Goal: Communication & Community: Answer question/provide support

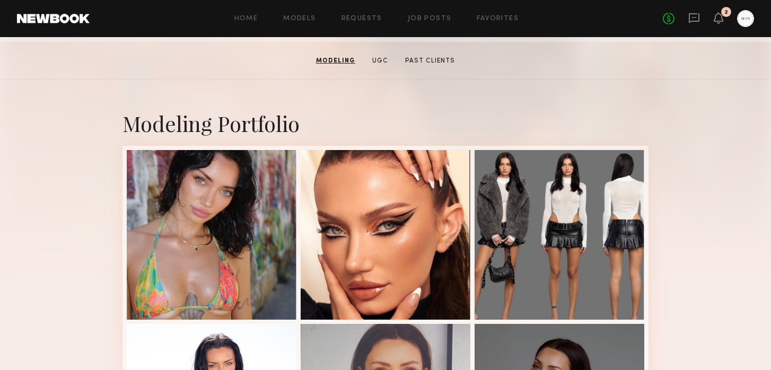
scroll to position [211, 0]
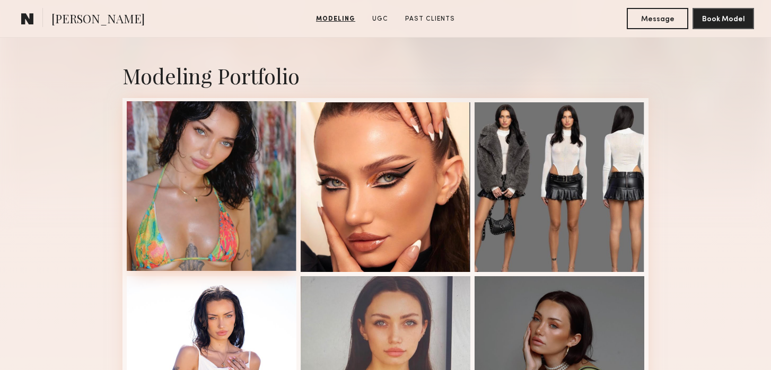
click at [209, 181] on div at bounding box center [212, 186] width 170 height 170
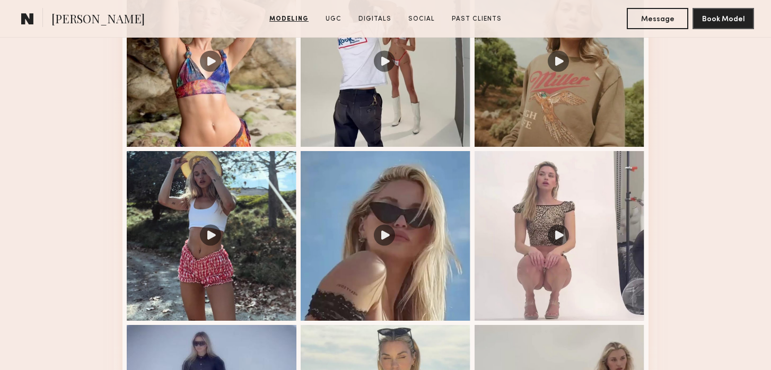
scroll to position [1278, 0]
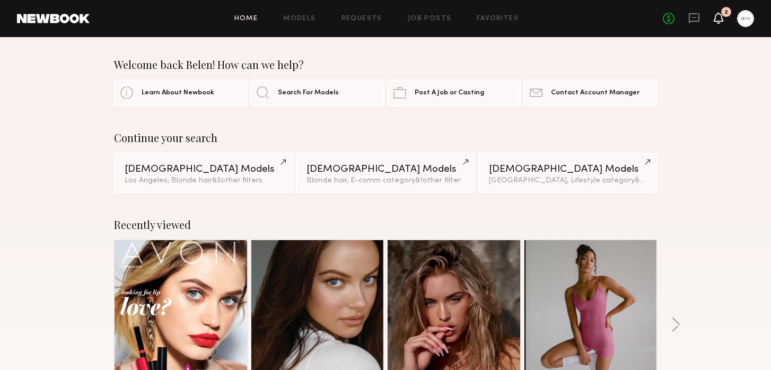
click at [720, 12] on icon at bounding box center [718, 18] width 10 height 12
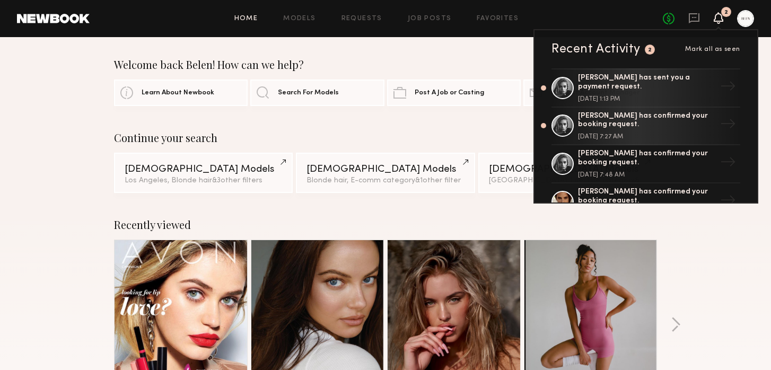
click at [687, 24] on div "No fees up to $5,000 2 Recent Activity 2 Mark all as seen Madison S. has sent y…" at bounding box center [707, 18] width 91 height 17
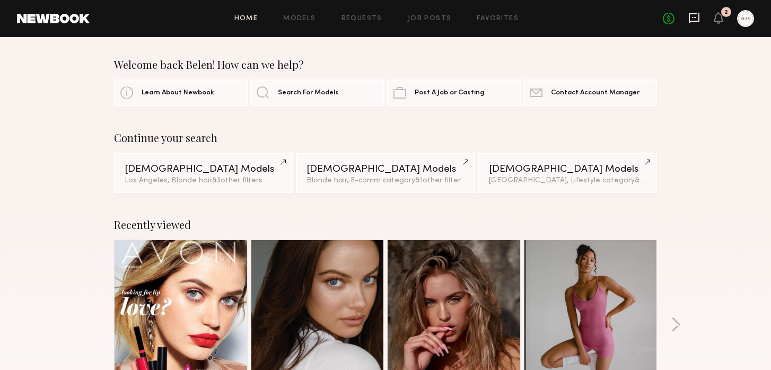
click at [692, 18] on icon at bounding box center [694, 18] width 12 height 12
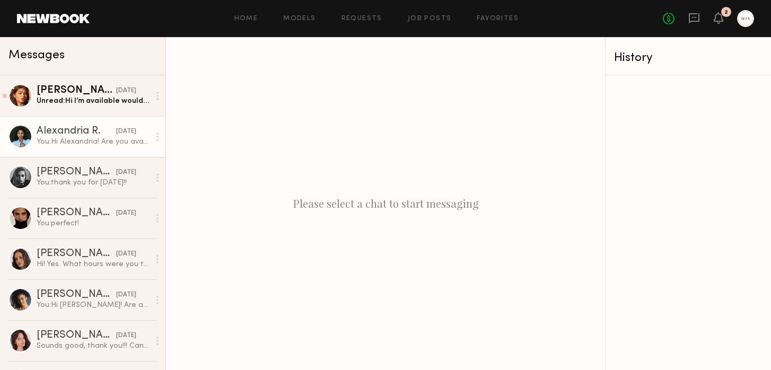
click at [71, 128] on div "Alexandria R." at bounding box center [76, 131] width 79 height 11
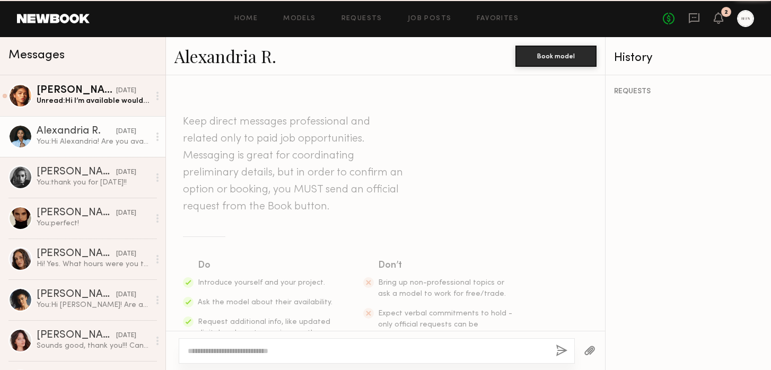
scroll to position [831, 0]
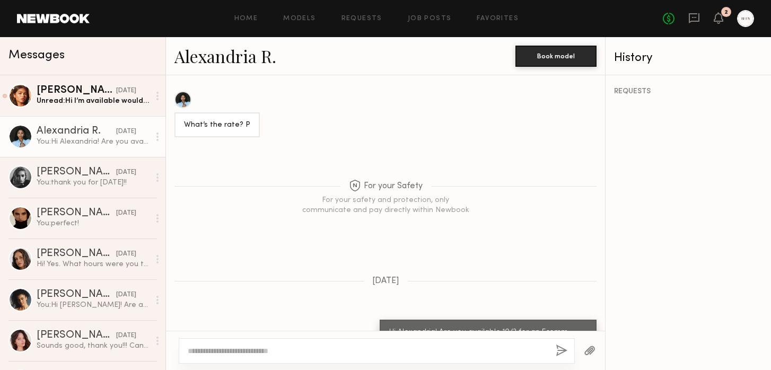
click at [248, 60] on link "Alexandria R." at bounding box center [225, 56] width 102 height 23
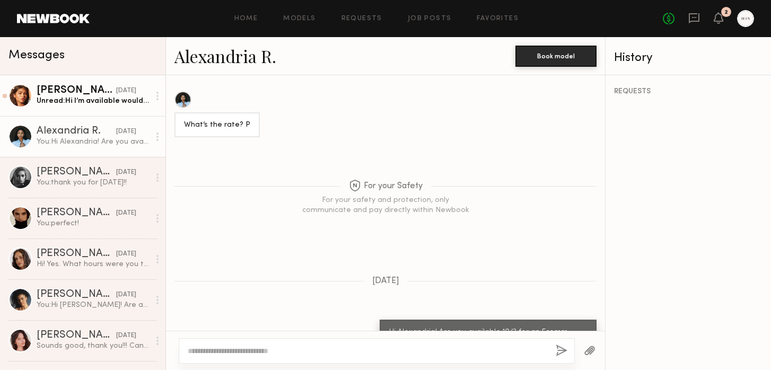
click at [82, 103] on div "Unread: Hi I’m available would love details and rate :)?" at bounding box center [93, 101] width 113 height 10
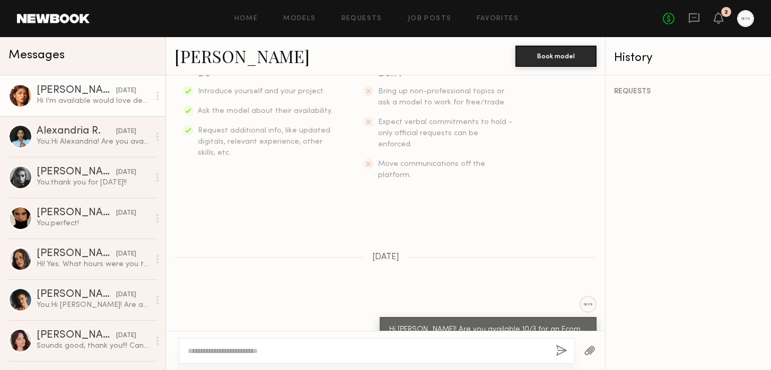
scroll to position [244, 0]
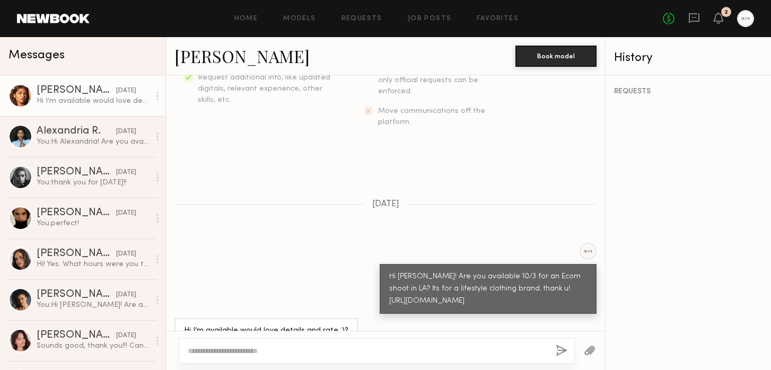
click at [220, 57] on link "Amanda L." at bounding box center [241, 56] width 135 height 23
click at [253, 344] on div at bounding box center [377, 350] width 396 height 25
click at [251, 349] on textarea at bounding box center [367, 351] width 359 height 11
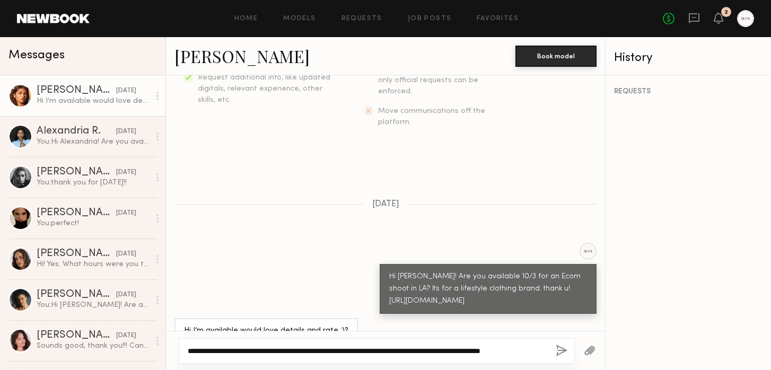
type textarea "**********"
click at [445, 350] on textarea "**********" at bounding box center [367, 351] width 359 height 11
click at [562, 349] on button "button" at bounding box center [561, 350] width 12 height 13
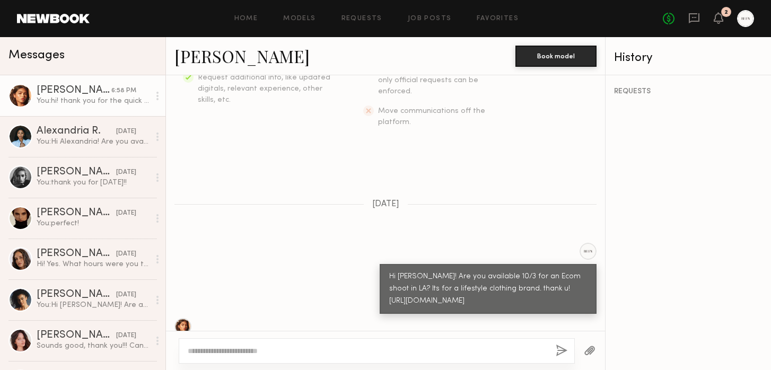
scroll to position [387, 0]
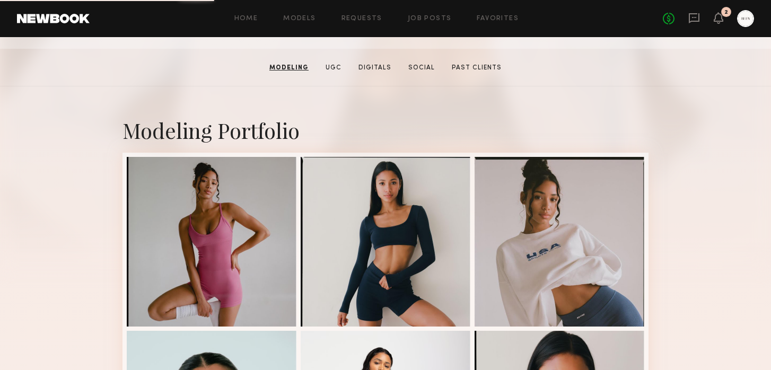
scroll to position [259, 0]
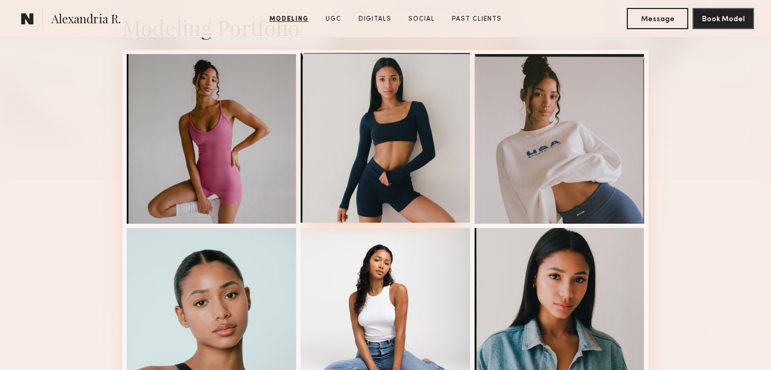
click at [363, 101] on div at bounding box center [385, 138] width 170 height 170
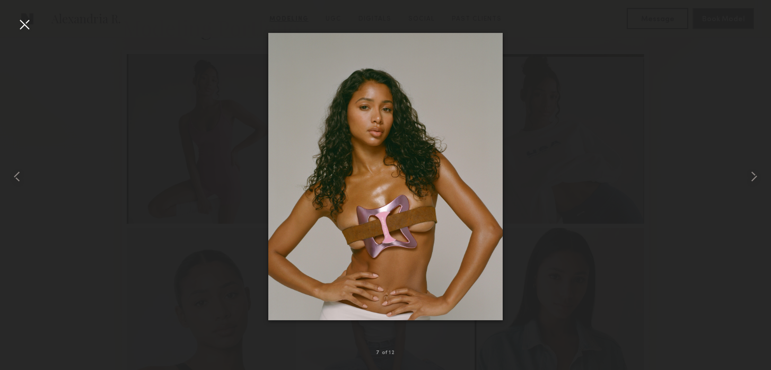
click at [24, 21] on div at bounding box center [24, 24] width 17 height 17
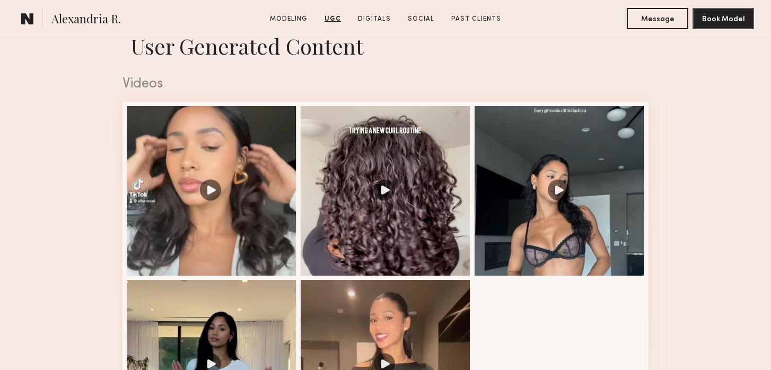
scroll to position [1048, 0]
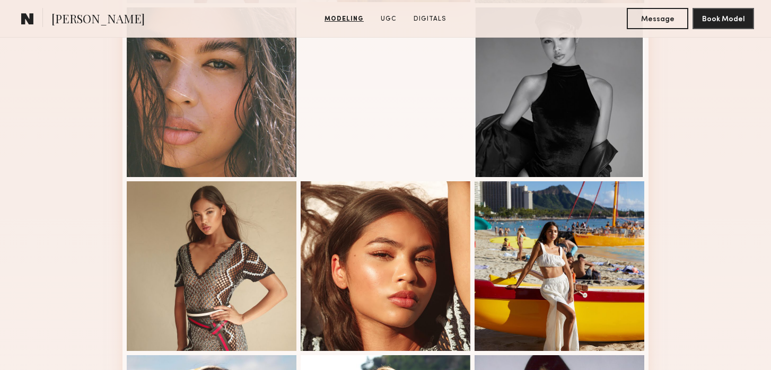
scroll to position [500, 0]
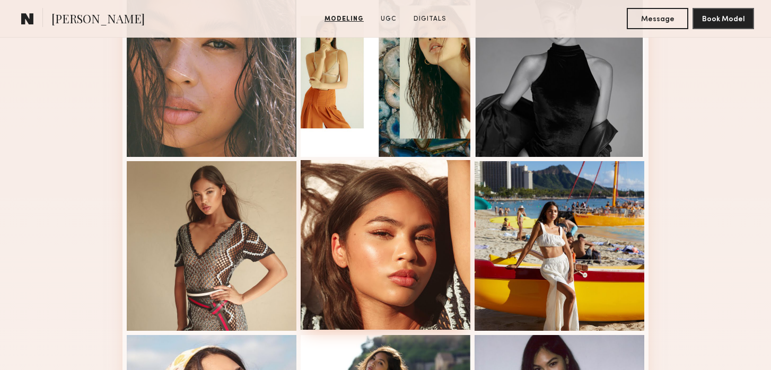
click at [392, 273] on div at bounding box center [385, 245] width 170 height 170
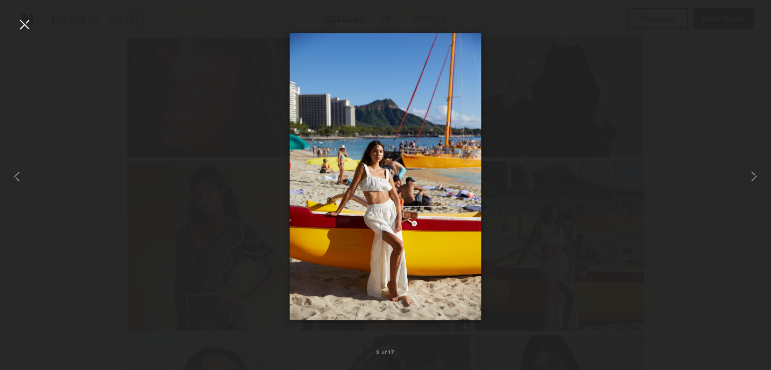
click at [20, 26] on div at bounding box center [24, 24] width 17 height 17
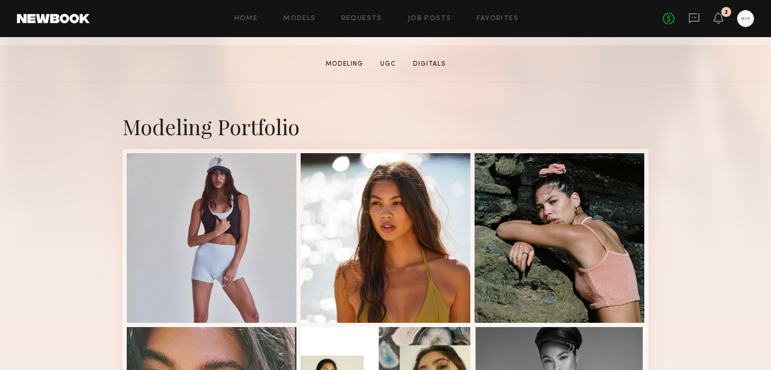
scroll to position [0, 0]
